Goal: Task Accomplishment & Management: Manage account settings

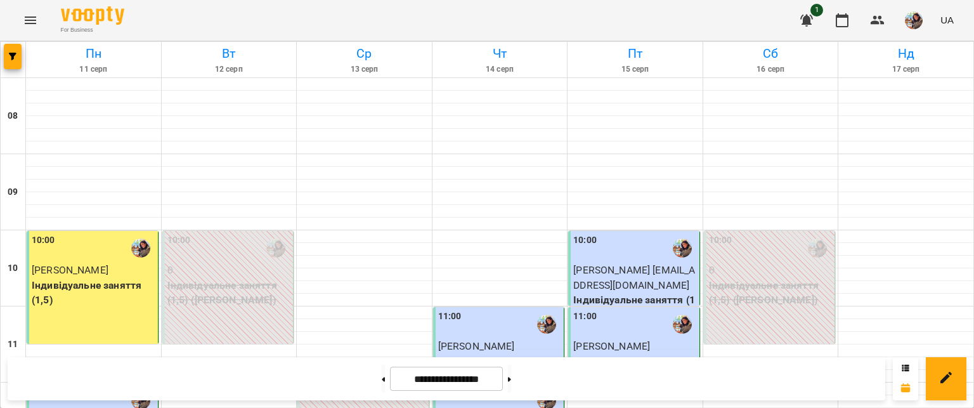
scroll to position [529, 0]
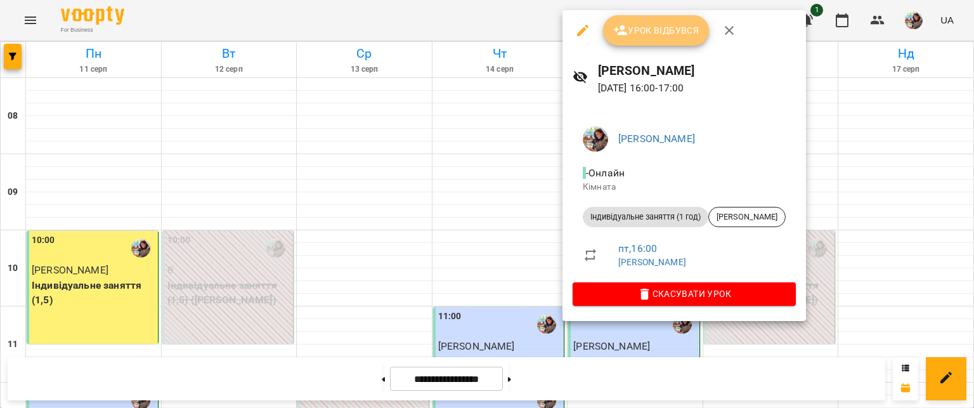
click at [651, 32] on span "Урок відбувся" at bounding box center [656, 30] width 86 height 15
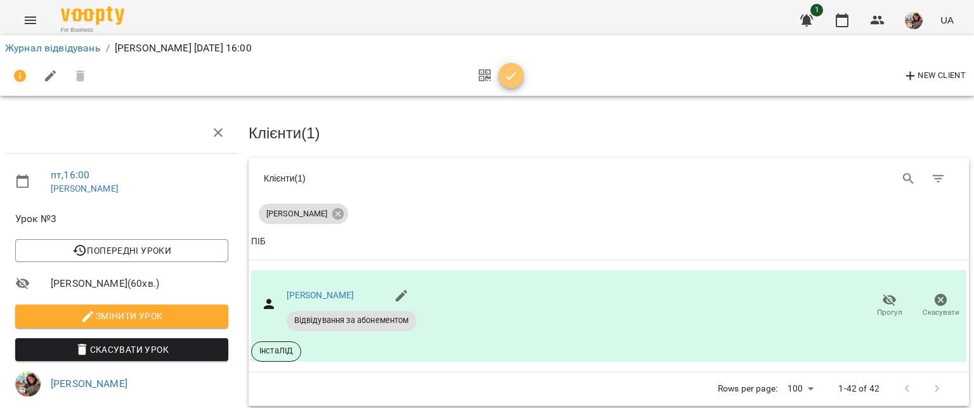
click at [509, 80] on icon "button" at bounding box center [510, 75] width 15 height 15
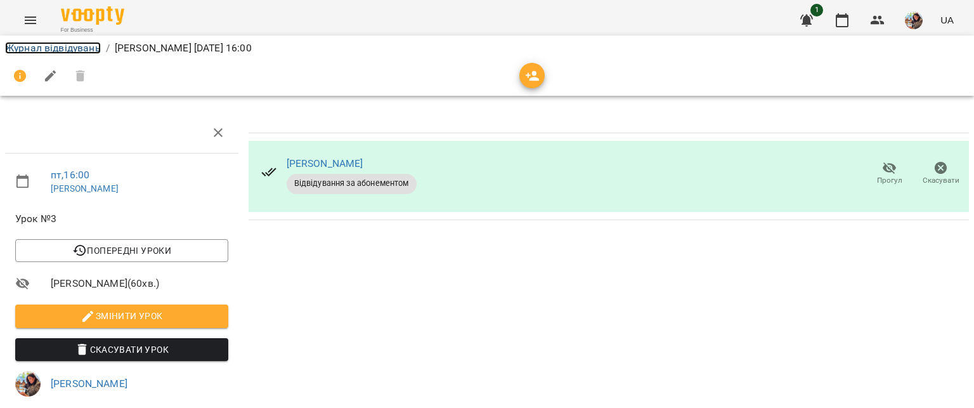
click at [61, 45] on link "Журнал відвідувань" at bounding box center [53, 48] width 96 height 12
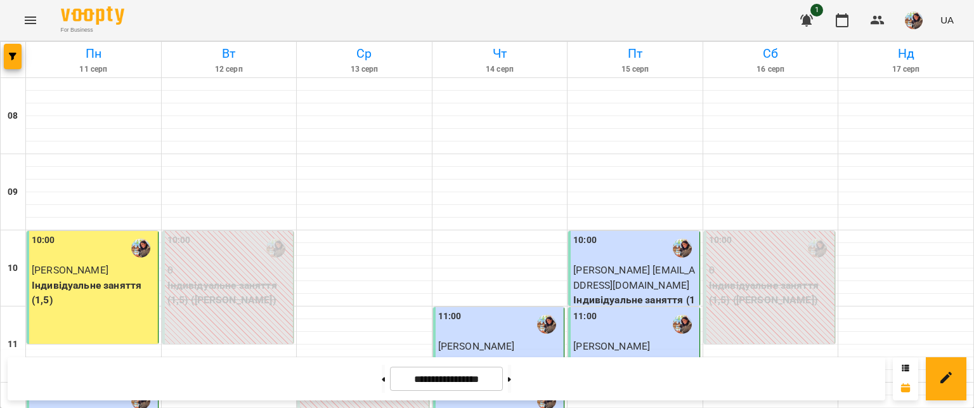
scroll to position [641, 0]
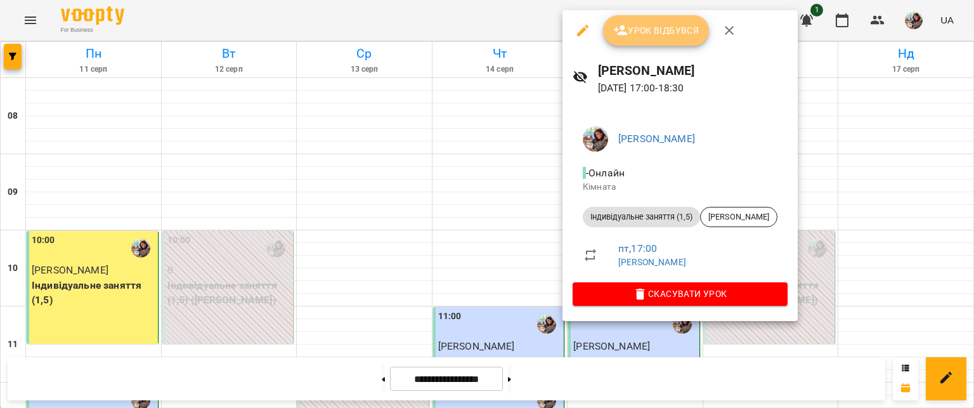
click at [645, 33] on span "Урок відбувся" at bounding box center [656, 30] width 86 height 15
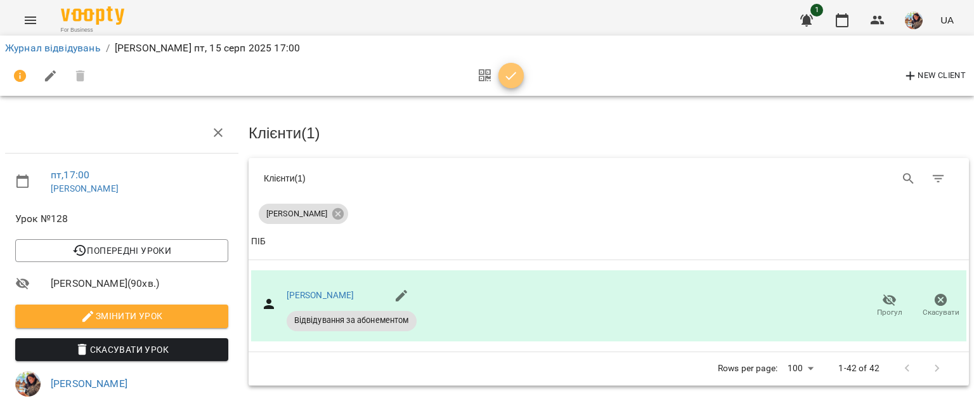
click at [510, 74] on icon "button" at bounding box center [510, 75] width 15 height 15
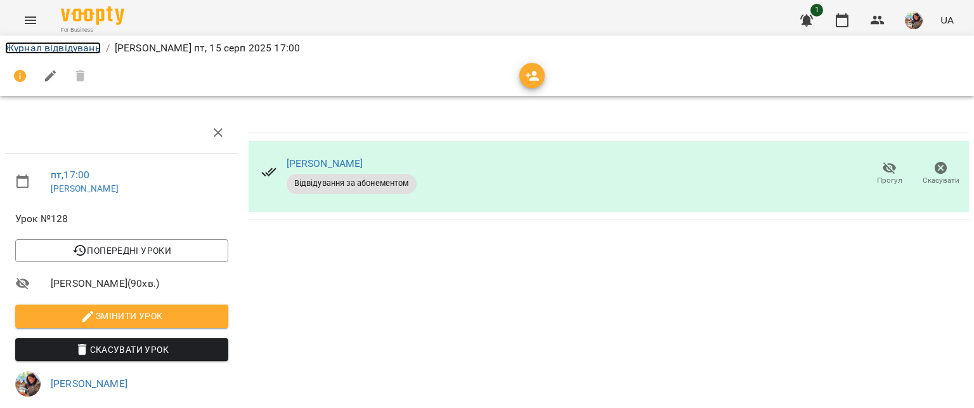
click at [48, 51] on link "Журнал відвідувань" at bounding box center [53, 48] width 96 height 12
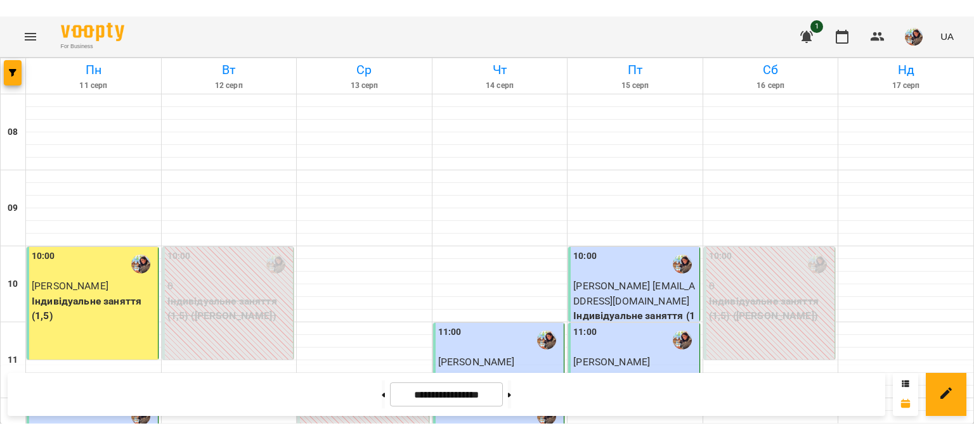
scroll to position [663, 0]
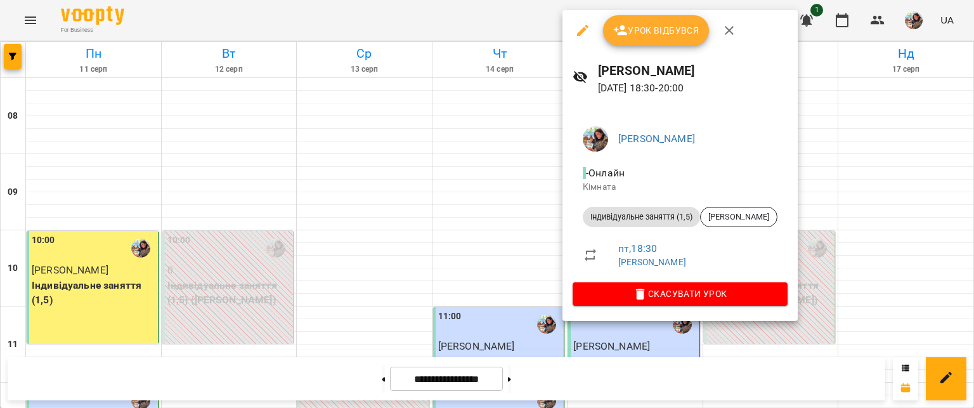
click at [655, 27] on span "Урок відбувся" at bounding box center [656, 30] width 86 height 15
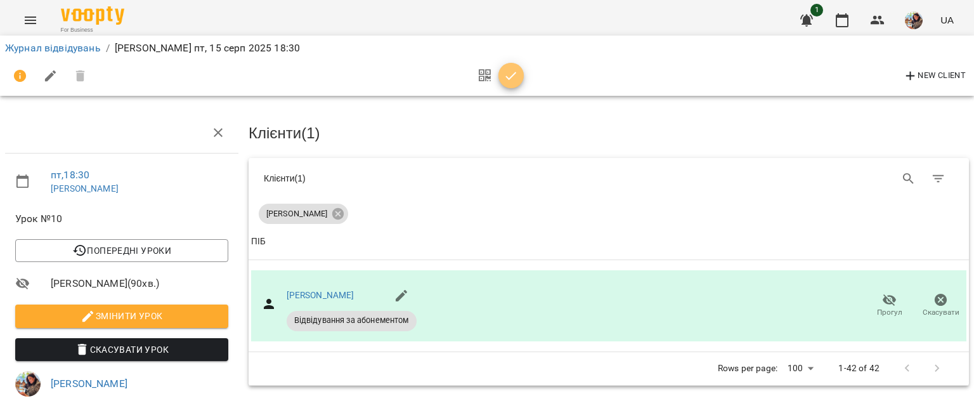
click at [505, 80] on icon "button" at bounding box center [510, 75] width 15 height 15
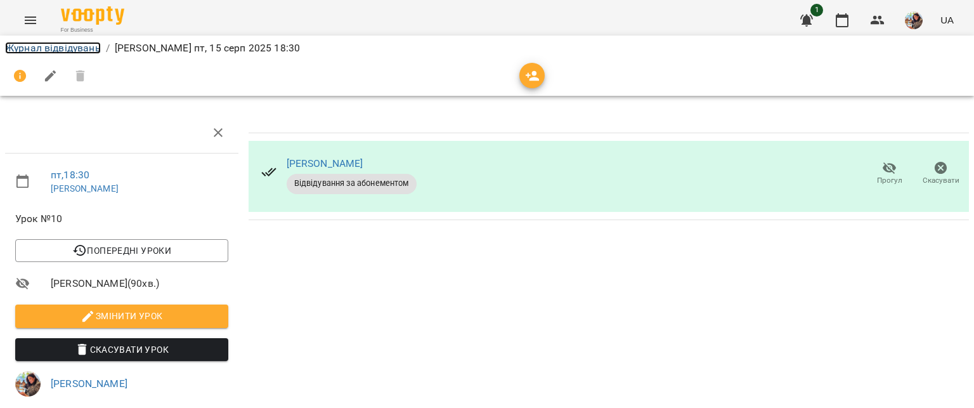
click at [51, 48] on link "Журнал відвідувань" at bounding box center [53, 48] width 96 height 12
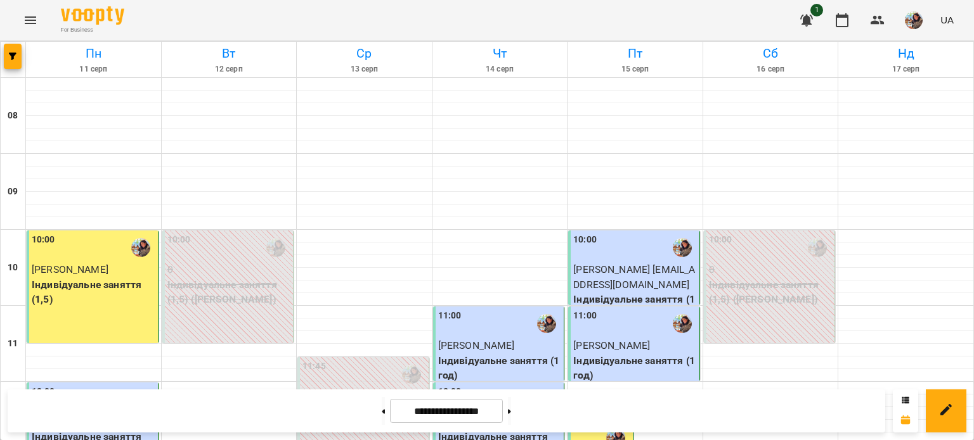
scroll to position [544, 0]
click at [382, 407] on button at bounding box center [383, 411] width 3 height 28
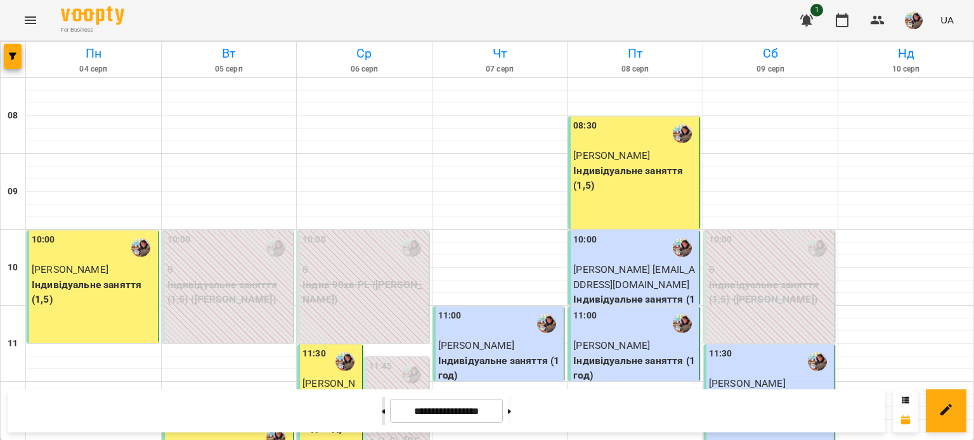
click at [382, 407] on button at bounding box center [383, 411] width 3 height 28
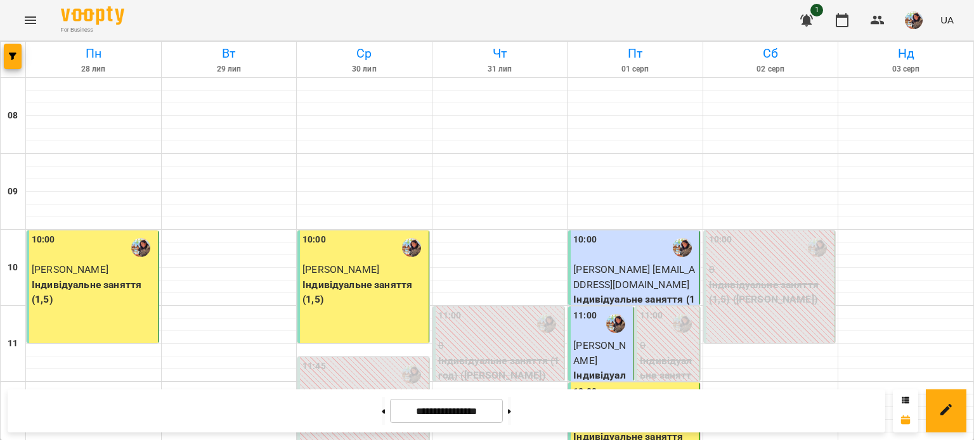
scroll to position [801, 0]
click at [511, 407] on button at bounding box center [509, 411] width 3 height 28
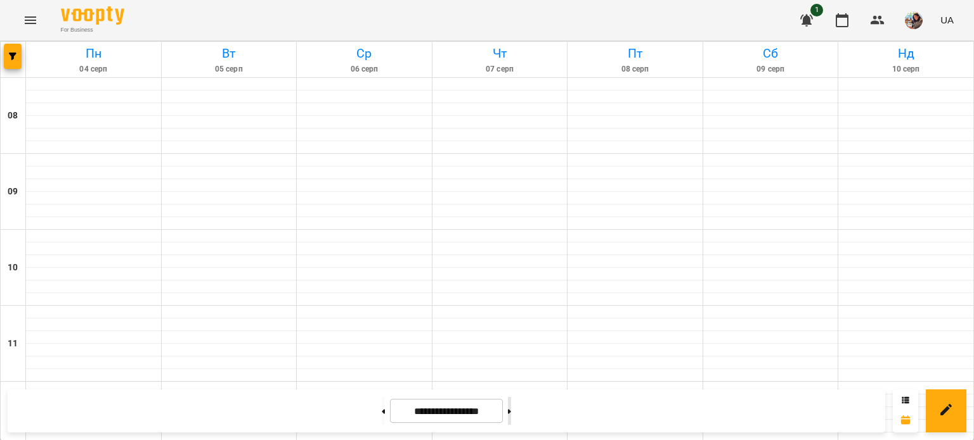
click at [511, 407] on button at bounding box center [509, 411] width 3 height 28
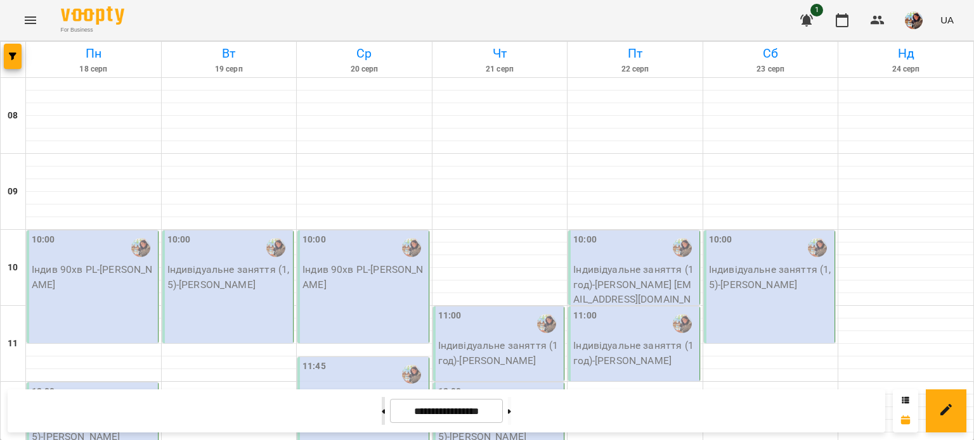
click at [382, 407] on button at bounding box center [383, 411] width 3 height 28
type input "**********"
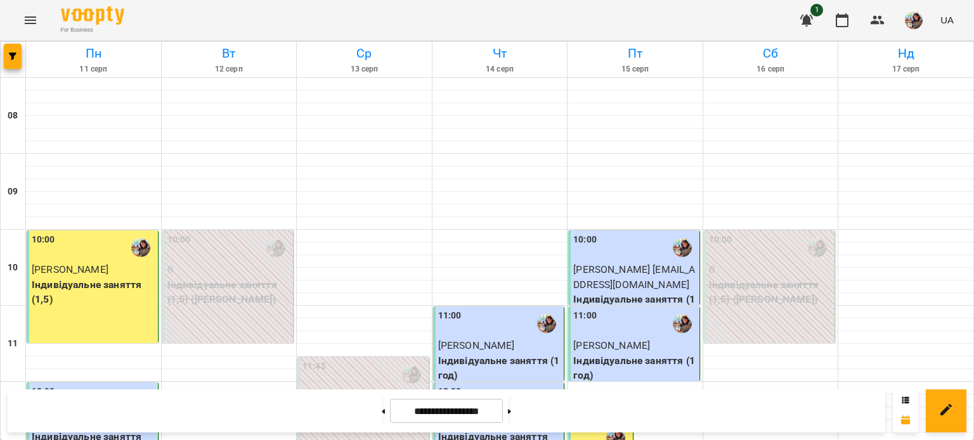
scroll to position [0, 0]
